Goal: Task Accomplishment & Management: Manage account settings

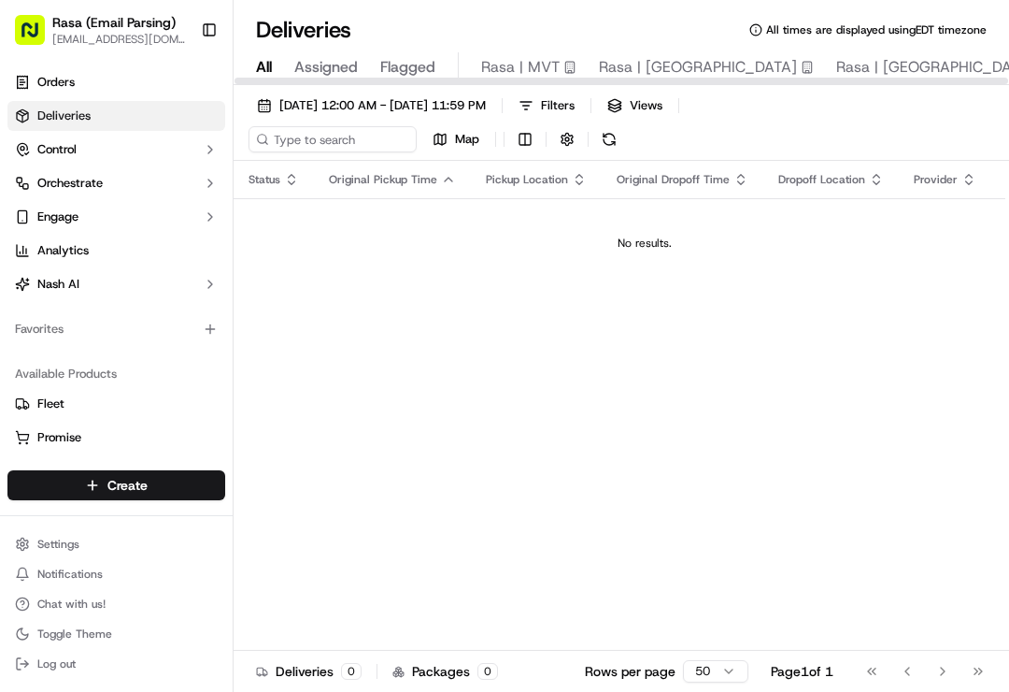
click at [522, 71] on span "Rasa | MVT" at bounding box center [520, 67] width 79 height 22
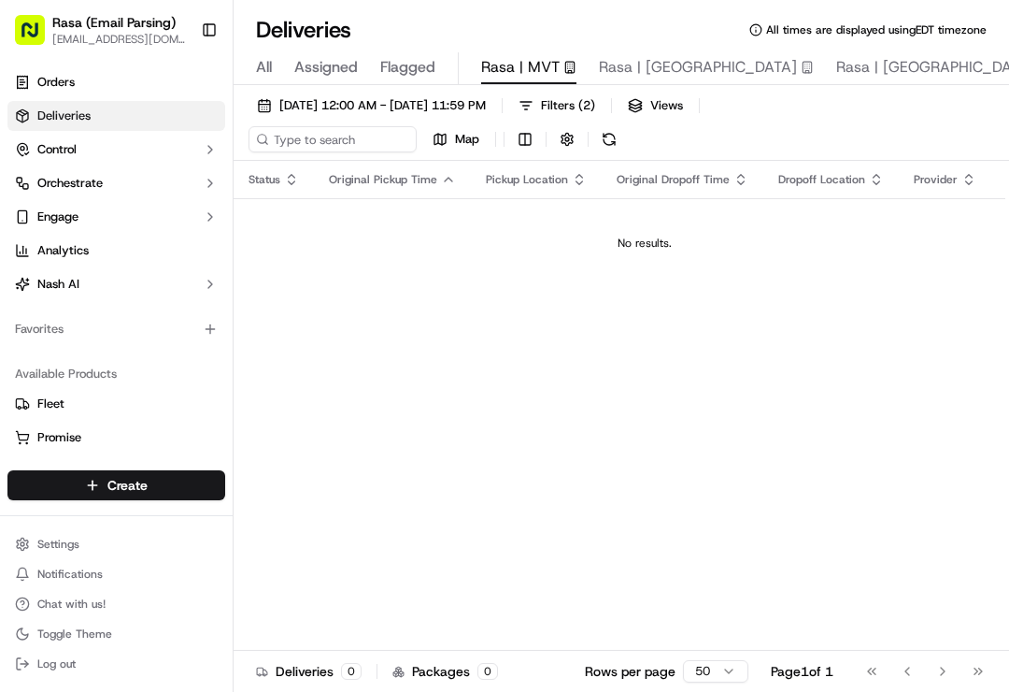
click at [200, 27] on button "Toggle Sidebar" at bounding box center [209, 30] width 32 height 32
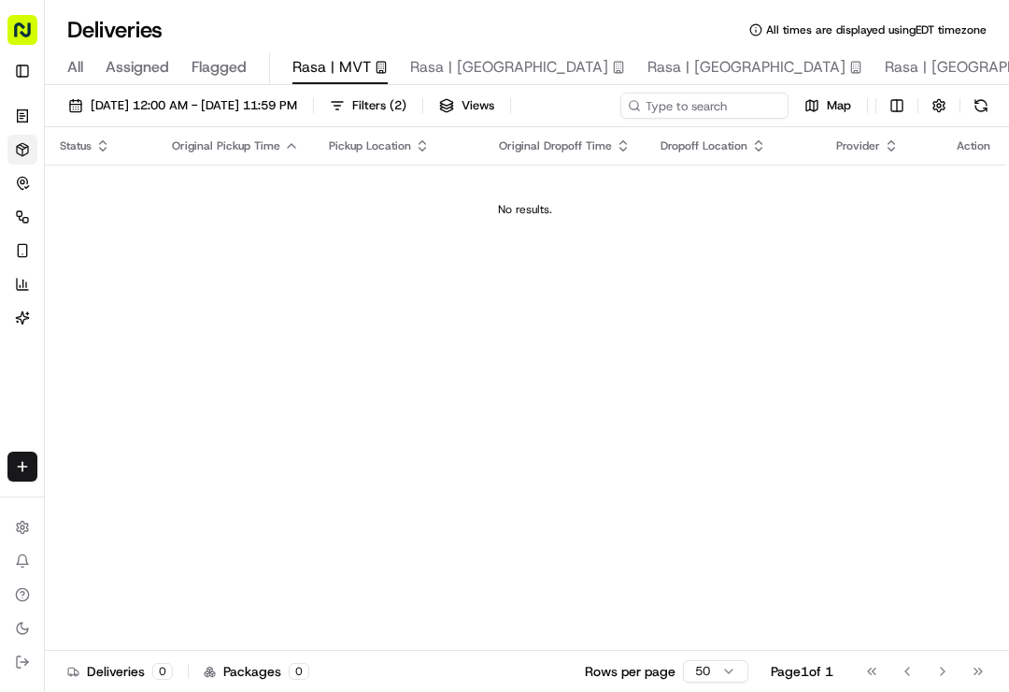
click at [22, 674] on button "Log out" at bounding box center [22, 662] width 30 height 30
